Goal: Navigation & Orientation: Find specific page/section

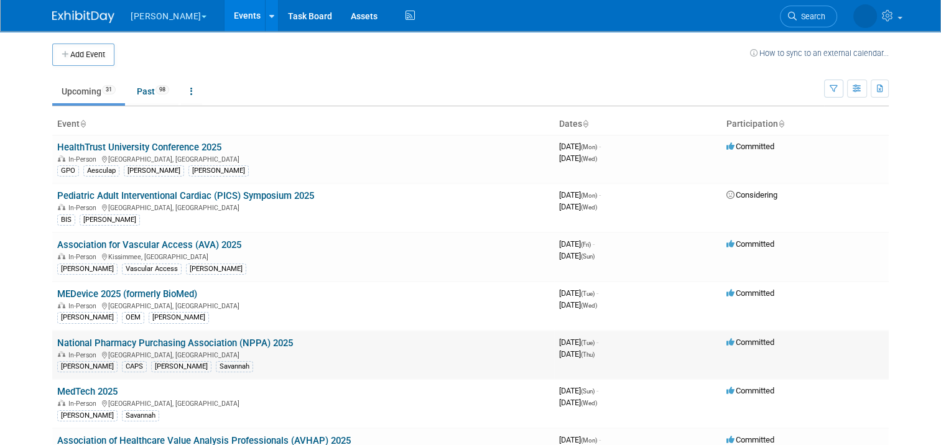
click at [239, 344] on link "National Pharmacy Purchasing Association (NPPA) 2025" at bounding box center [175, 343] width 236 height 11
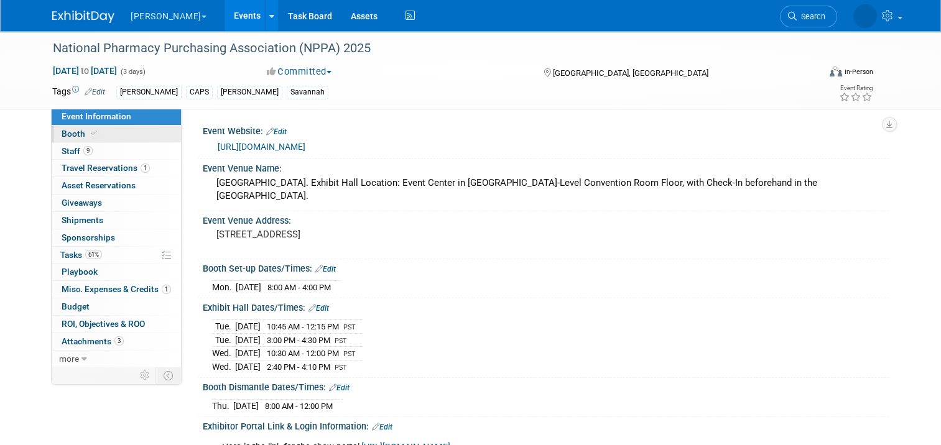
click at [124, 134] on link "Booth" at bounding box center [116, 134] width 129 height 17
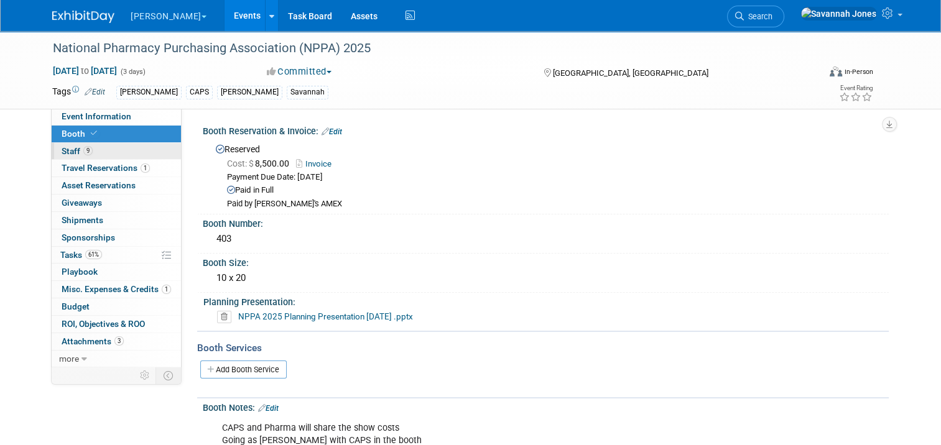
click at [129, 146] on link "9 Staff 9" at bounding box center [116, 151] width 129 height 17
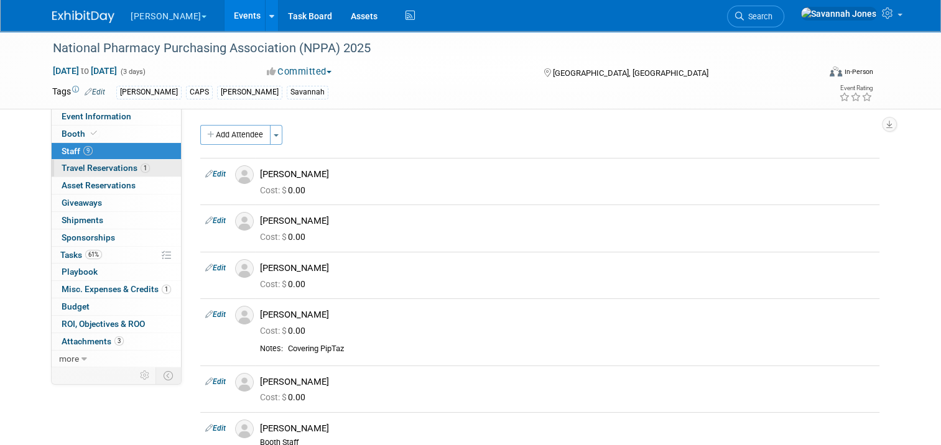
click at [127, 171] on span "Travel Reservations 1" at bounding box center [106, 168] width 88 height 10
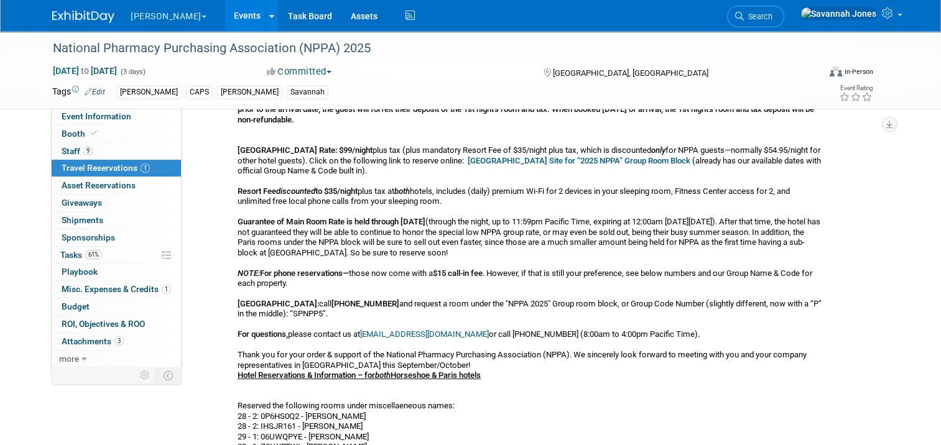
scroll to position [187, 0]
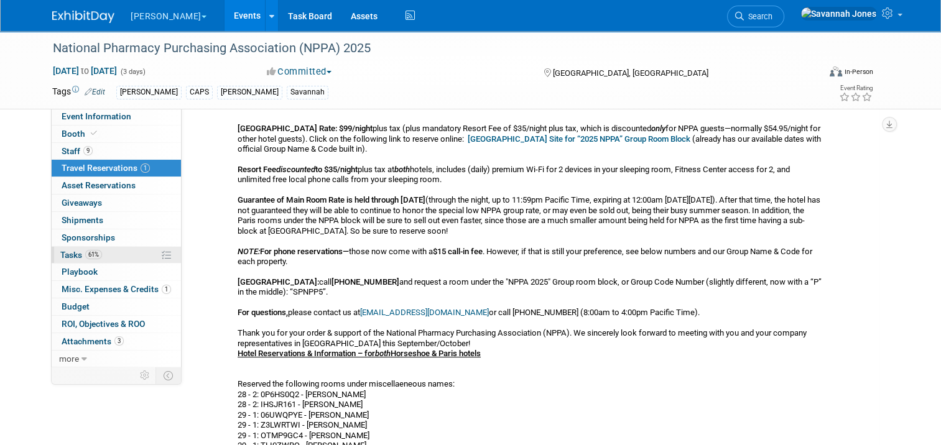
click at [124, 255] on link "61% Tasks 61%" at bounding box center [116, 255] width 129 height 17
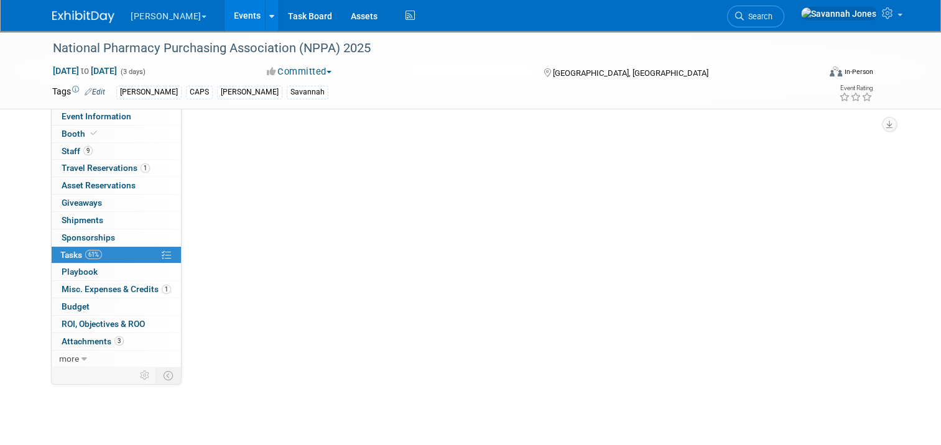
scroll to position [0, 0]
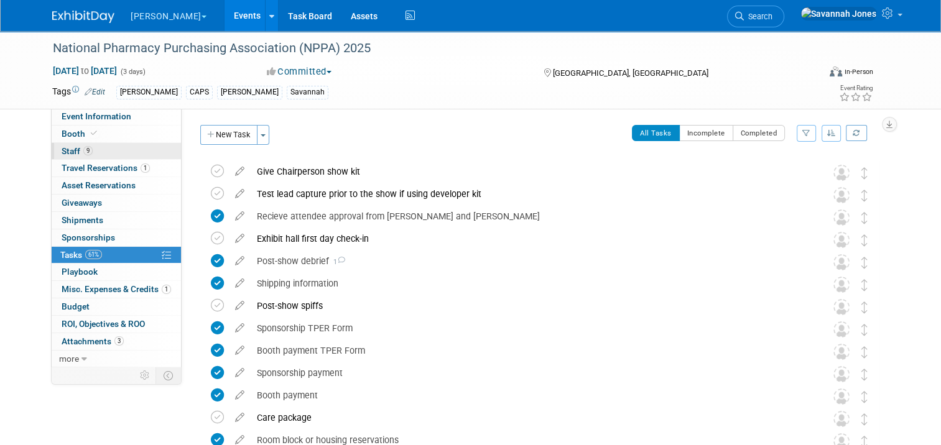
click at [112, 151] on link "9 Staff 9" at bounding box center [116, 151] width 129 height 17
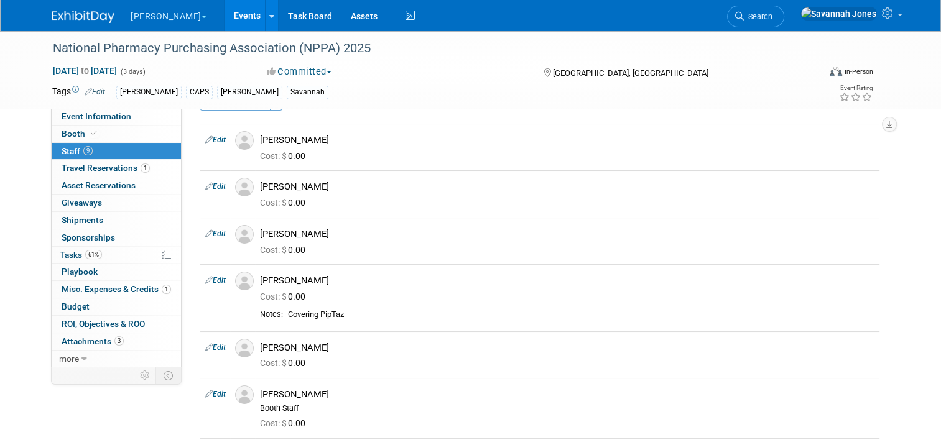
scroll to position [62, 0]
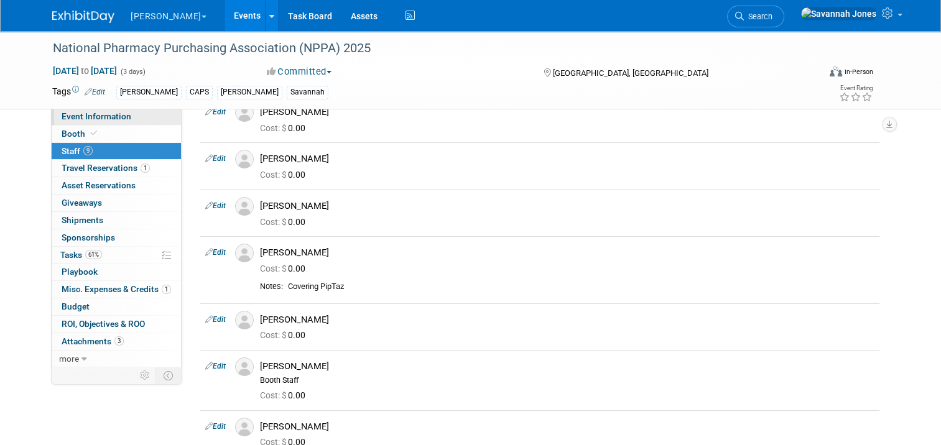
click at [154, 119] on link "Event Information" at bounding box center [116, 116] width 129 height 17
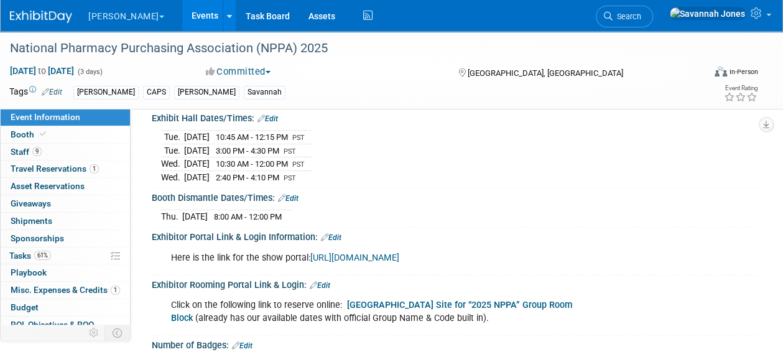
scroll to position [0, 0]
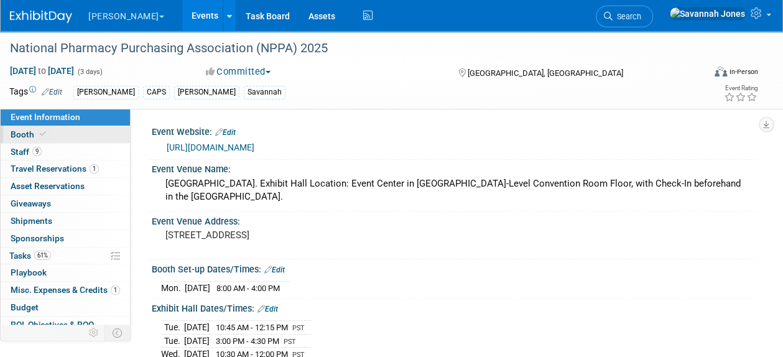
click at [78, 133] on link "Booth" at bounding box center [65, 134] width 129 height 17
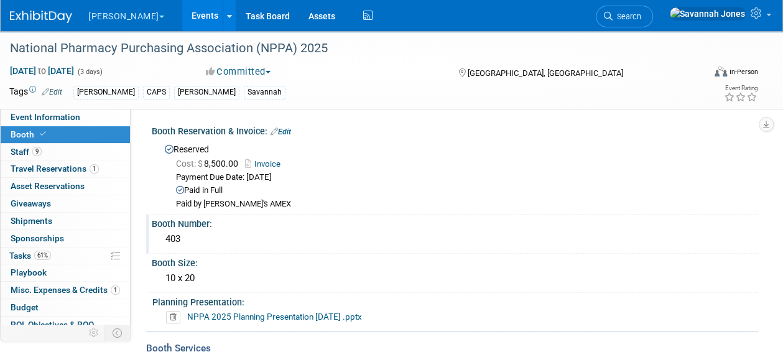
scroll to position [1, 0]
click at [58, 144] on link "9 Staff 9" at bounding box center [65, 152] width 129 height 17
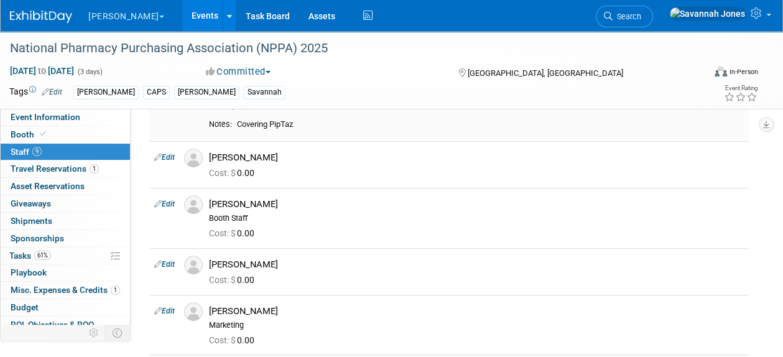
scroll to position [226, 0]
click at [76, 136] on link "Booth" at bounding box center [65, 134] width 129 height 17
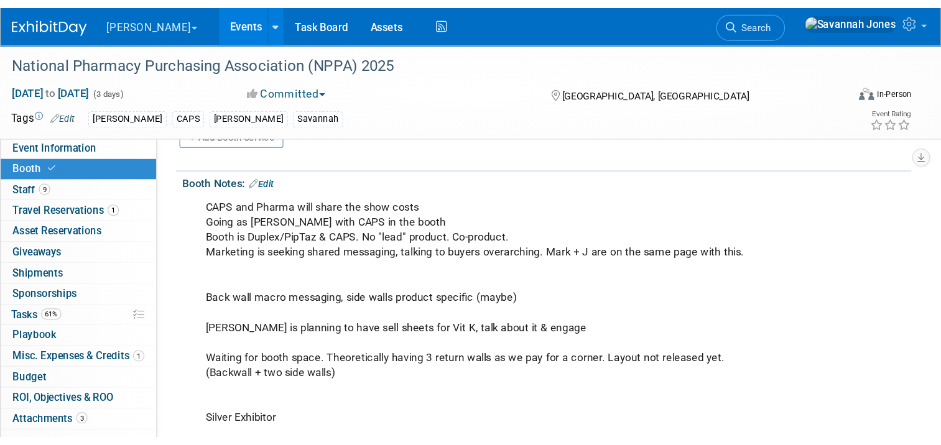
scroll to position [263, 0]
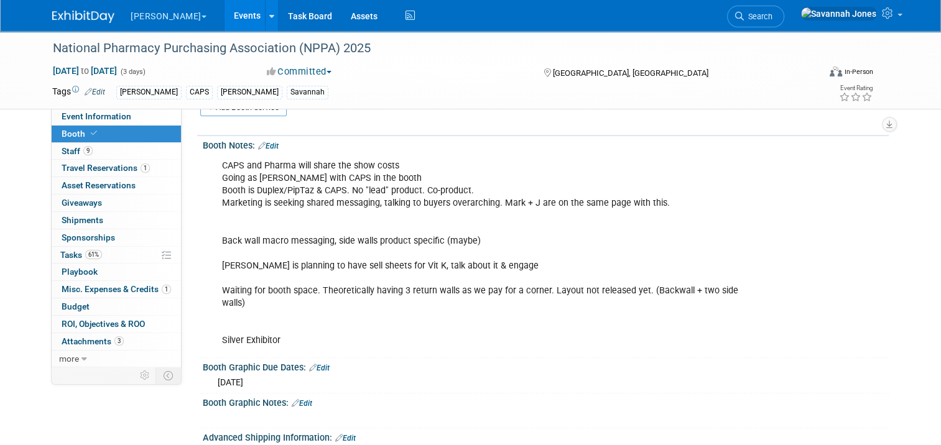
click at [27, 0] on div "[PERSON_NAME] Explore: My Workspaces 2 Go to Workspace: Aesculap [PERSON_NAME] …" at bounding box center [470, 16] width 941 height 32
